Goal: Task Accomplishment & Management: Manage account settings

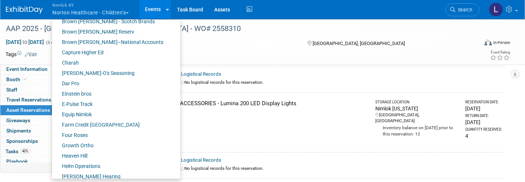
scroll to position [141, 0]
click at [93, 126] on link "Farm Credit [GEOGRAPHIC_DATA]" at bounding box center [113, 124] width 123 height 10
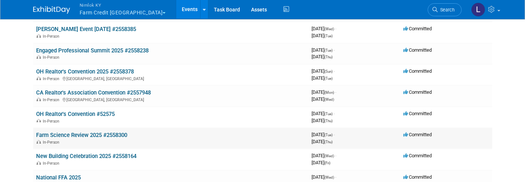
scroll to position [80, 0]
click at [93, 131] on link "Farm Science Review 2025 #2558300" at bounding box center [81, 134] width 91 height 7
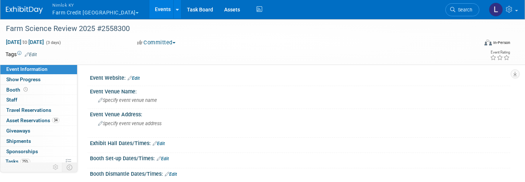
click at [41, 121] on span "Asset Reservations 34" at bounding box center [32, 120] width 53 height 6
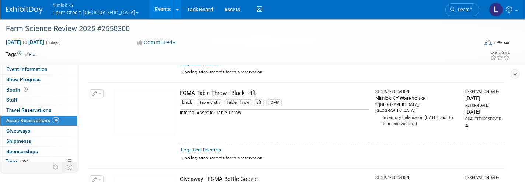
scroll to position [1564, 0]
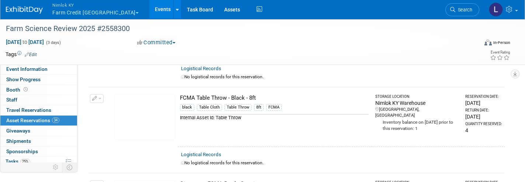
click at [209, 94] on div "FCMA Table Throw - Black - 8ft" at bounding box center [274, 98] width 189 height 8
click at [198, 94] on div "FCMA Table Throw - Black - 8ft" at bounding box center [274, 98] width 189 height 8
click at [219, 10] on link "Assets" at bounding box center [232, 9] width 27 height 18
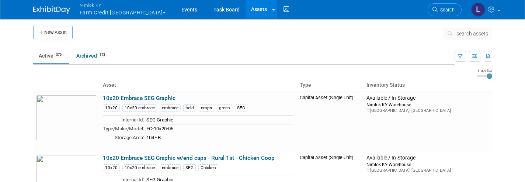
click at [460, 31] on span "search assets" at bounding box center [473, 34] width 32 height 6
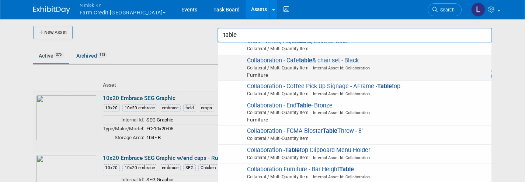
scroll to position [141, 0]
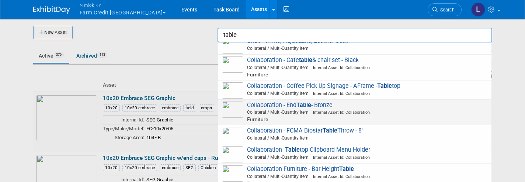
click at [322, 127] on span "Collaboration - FCMA Biostar Table Throw - 8' Collateral / Multi-Quantity Item" at bounding box center [355, 134] width 266 height 15
type input "Collaboration - FCMA Biostar Table Throw - 8&#39;"
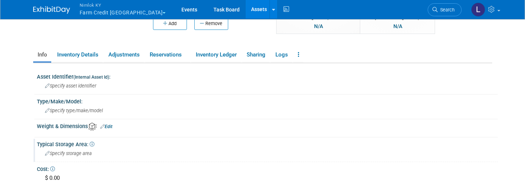
scroll to position [89, 0]
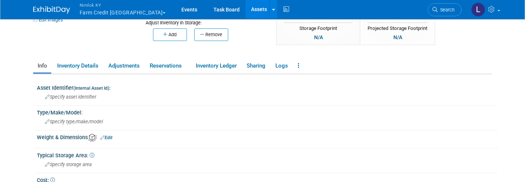
click at [172, 65] on link "Reservations" at bounding box center [167, 65] width 45 height 13
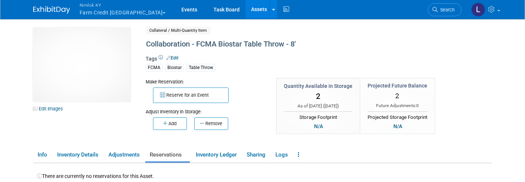
scroll to position [0, 0]
click at [246, 8] on link "Assets" at bounding box center [259, 9] width 27 height 18
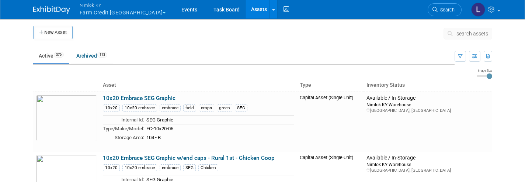
click at [469, 34] on span "search assets" at bounding box center [473, 34] width 32 height 6
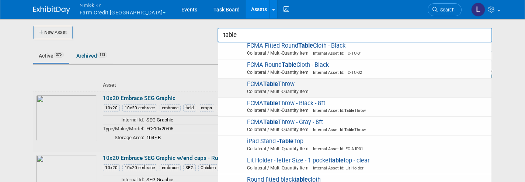
scroll to position [313, 0]
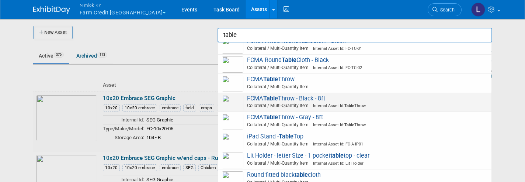
click at [276, 95] on strong "Table" at bounding box center [270, 98] width 15 height 7
type input "FCMA Table Throw - Black - 8ft"
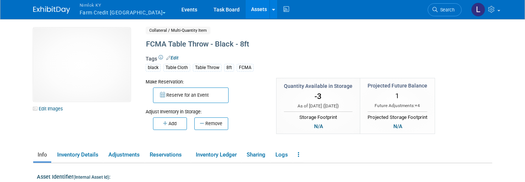
click at [167, 156] on link "Reservations" at bounding box center [167, 154] width 45 height 13
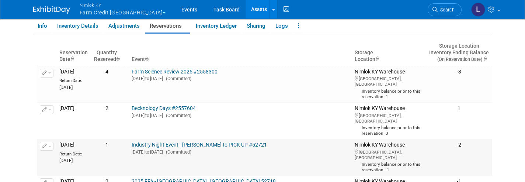
scroll to position [129, 0]
